Goal: Task Accomplishment & Management: Manage account settings

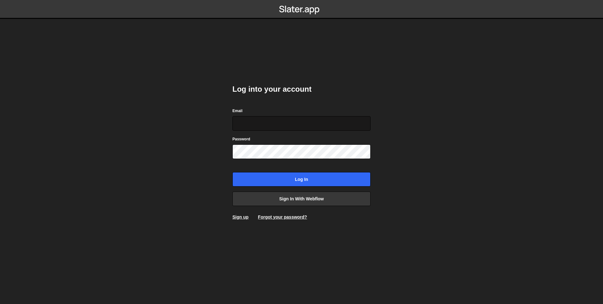
click at [285, 126] on input "Email" at bounding box center [302, 123] width 138 height 14
type input "marcusj@trin.ca"
click at [283, 121] on input "marcusj@trin.ca" at bounding box center [302, 123] width 138 height 14
click at [284, 122] on input "marcusj@trin.ca" at bounding box center [302, 123] width 138 height 14
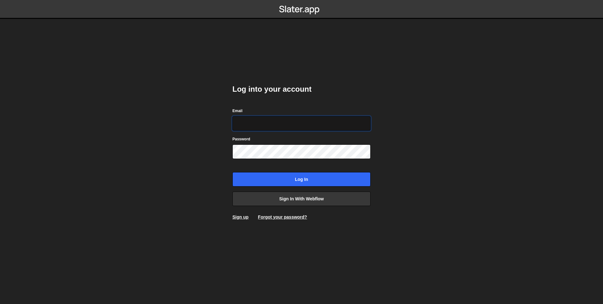
click at [275, 125] on input "Email" at bounding box center [302, 123] width 138 height 14
type input "[EMAIL_ADDRESS][PERSON_NAME][DOMAIN_NAME]"
click at [283, 124] on input "marcusj@trinca.com" at bounding box center [302, 123] width 138 height 14
drag, startPoint x: 171, startPoint y: 123, endPoint x: 174, endPoint y: 122, distance: 3.6
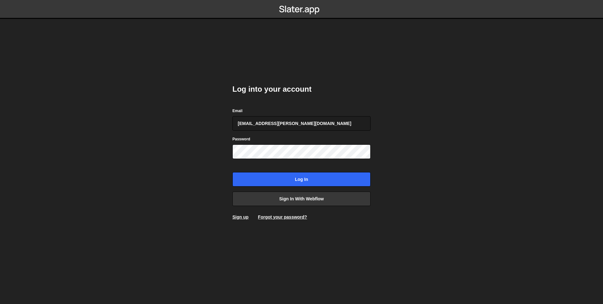
click at [171, 123] on body "Log into your account Email marcusj@trinca.com Password Log in Sign in with Web…" at bounding box center [301, 152] width 603 height 304
click at [233, 172] on input "Log in" at bounding box center [302, 179] width 138 height 14
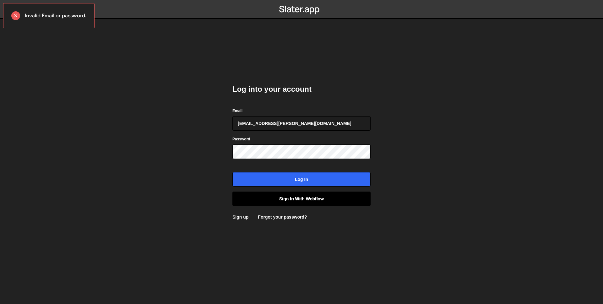
click at [290, 199] on link "Sign in with Webflow" at bounding box center [302, 199] width 138 height 14
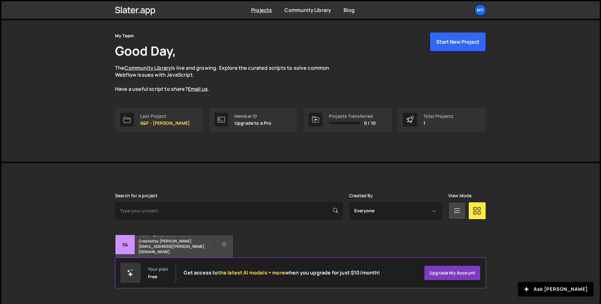
scroll to position [19, 0]
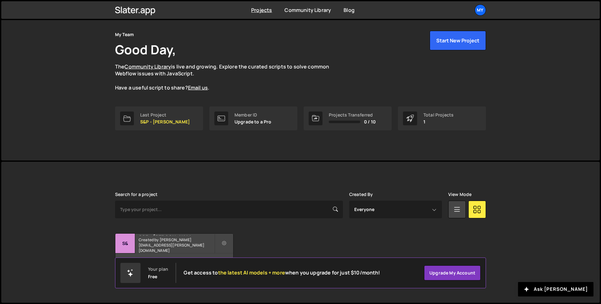
click at [183, 244] on div "S&P - Trinca Created by marcusj@trinca.com" at bounding box center [174, 243] width 118 height 19
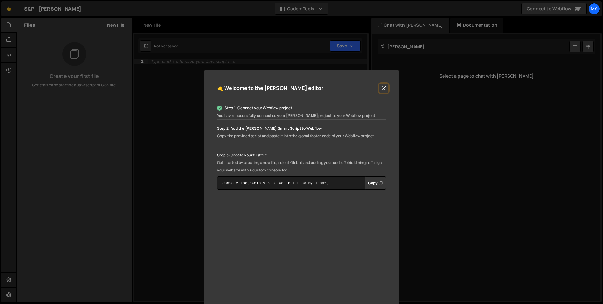
drag, startPoint x: 384, startPoint y: 90, endPoint x: 381, endPoint y: 90, distance: 3.2
click at [384, 90] on button "Close" at bounding box center [383, 88] width 9 height 9
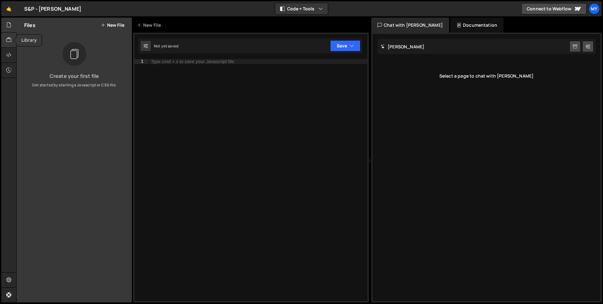
click at [7, 37] on icon at bounding box center [8, 39] width 5 height 7
click at [7, 54] on icon at bounding box center [8, 55] width 5 height 7
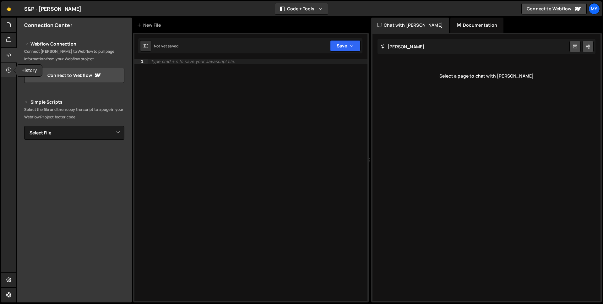
click at [8, 69] on icon at bounding box center [8, 70] width 5 height 7
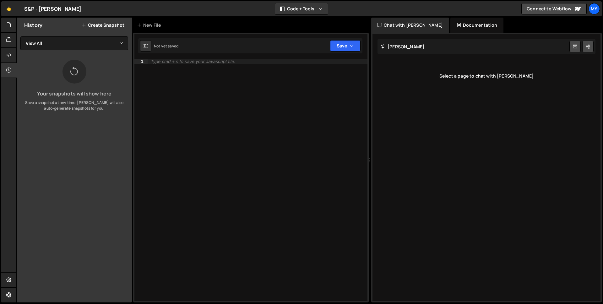
click at [34, 12] on div "S&P - Trinca ⚠️ Code is being edited in another browser" at bounding box center [52, 9] width 57 height 8
drag, startPoint x: 189, startPoint y: 10, endPoint x: 315, endPoint y: 8, distance: 126.0
click at [206, 9] on div "🤙 S&P - Trinca ⚠️ Code is being edited in another browser Code + Tools Code Onl…" at bounding box center [301, 8] width 601 height 15
click at [324, 8] on button "Code + Tools" at bounding box center [301, 8] width 53 height 11
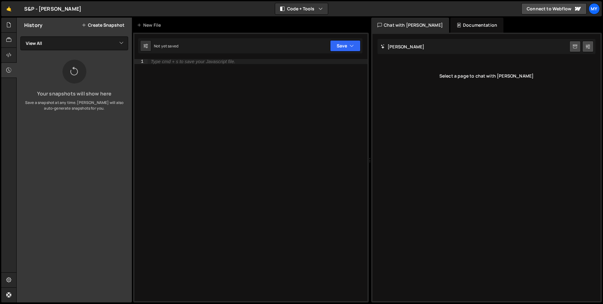
drag, startPoint x: 399, startPoint y: 9, endPoint x: 416, endPoint y: 9, distance: 17.0
click at [400, 9] on div "🤙 S&P - Trinca ⚠️ Code is being edited in another browser Code + Tools Code Onl…" at bounding box center [301, 8] width 601 height 15
click at [459, 27] on div "Documentation" at bounding box center [477, 25] width 53 height 15
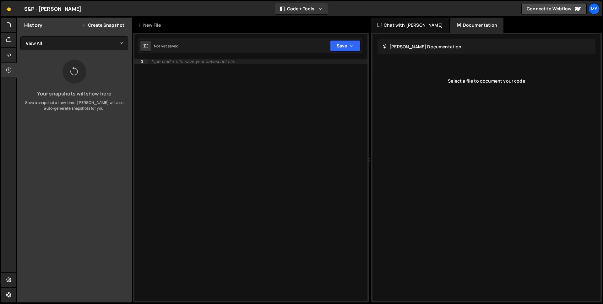
click at [422, 27] on div "Chat with Slater AI" at bounding box center [410, 25] width 78 height 15
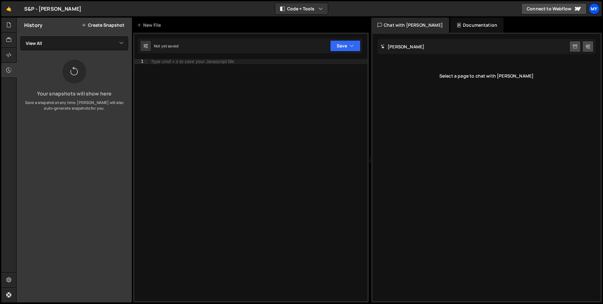
click at [597, 9] on div "My" at bounding box center [594, 8] width 11 height 11
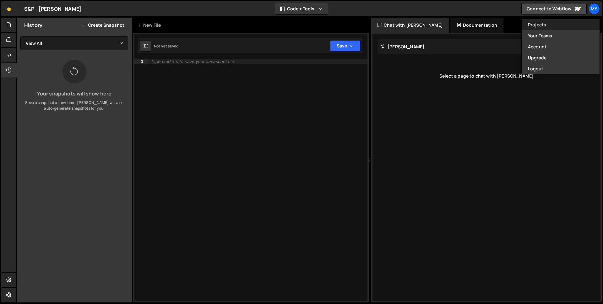
click at [559, 24] on link "Projects" at bounding box center [561, 24] width 78 height 11
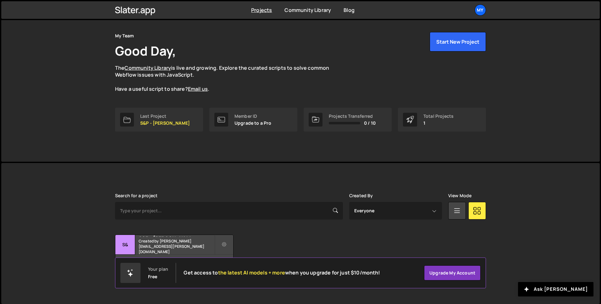
scroll to position [19, 0]
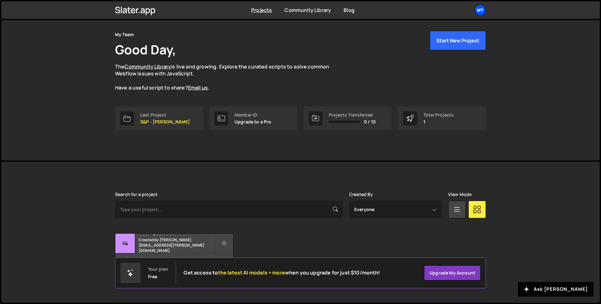
click at [479, 14] on div "My" at bounding box center [480, 9] width 11 height 11
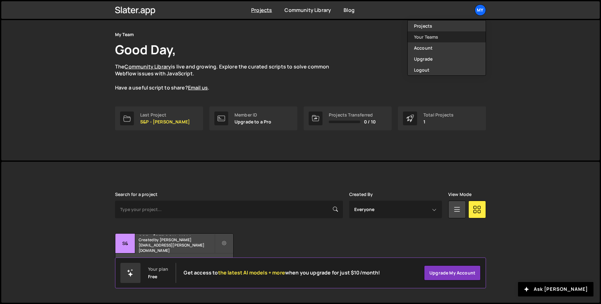
click at [443, 38] on link "Your Teams" at bounding box center [447, 36] width 78 height 11
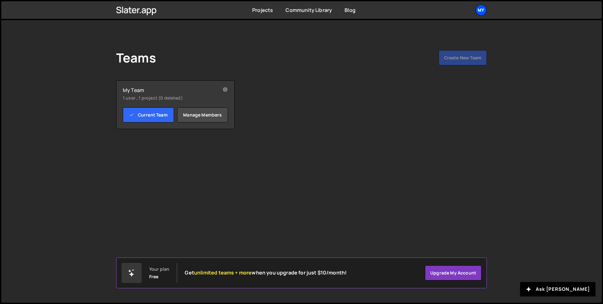
click at [481, 13] on div "My" at bounding box center [481, 9] width 11 height 11
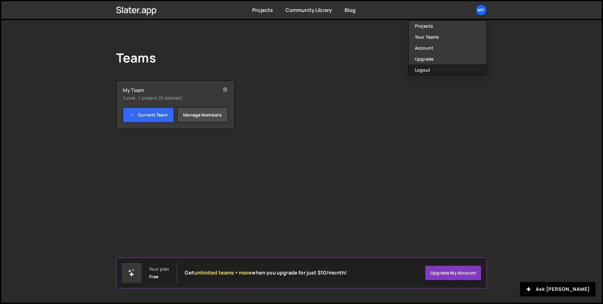
click at [420, 70] on button "Logout" at bounding box center [448, 69] width 78 height 11
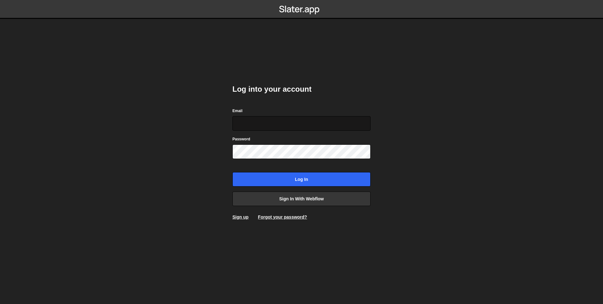
click at [276, 128] on input "Email" at bounding box center [302, 123] width 138 height 14
click at [161, 124] on body "Log into your account Email Password Log in Sign in with Webflow Sign up Forgot…" at bounding box center [301, 152] width 603 height 304
click at [204, 86] on body "Log into your account Email Password Log in Sign in with Webflow Sign up Forgot…" at bounding box center [301, 152] width 603 height 304
click at [175, 74] on body "Log into your account Email Password Log in Sign in with Webflow Sign up Forgot…" at bounding box center [301, 152] width 603 height 304
drag, startPoint x: 241, startPoint y: 90, endPoint x: 328, endPoint y: 93, distance: 87.1
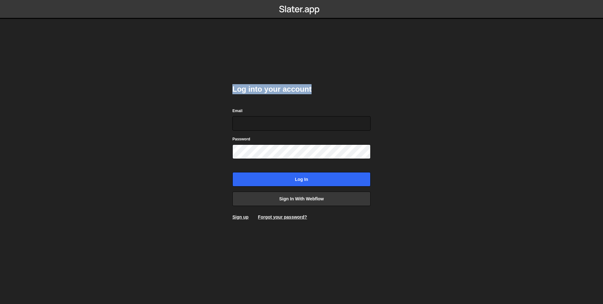
click at [322, 93] on div "Log into your account Email Password Log in Sign in with Webflow Sign up Forgot…" at bounding box center [301, 152] width 157 height 304
click at [330, 93] on h2 "Log into your account" at bounding box center [302, 89] width 138 height 10
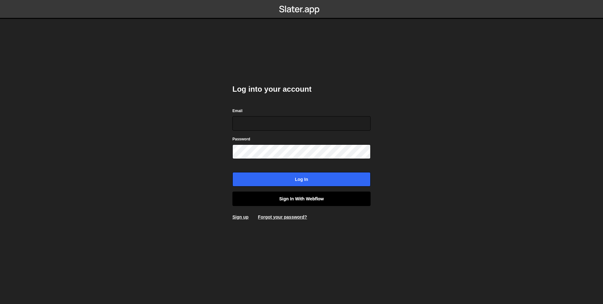
click at [280, 197] on link "Sign in with Webflow" at bounding box center [302, 199] width 138 height 14
